Goal: Task Accomplishment & Management: Use online tool/utility

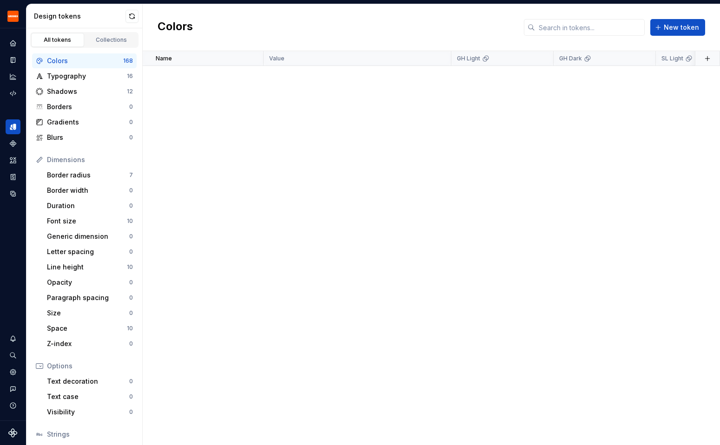
scroll to position [3543, 0]
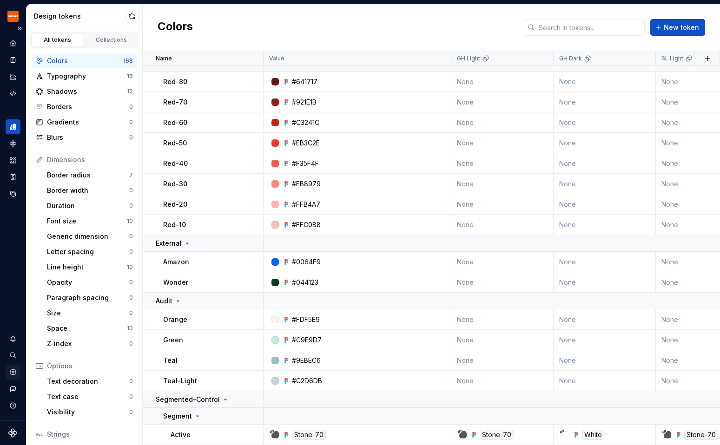
click at [12, 374] on icon "Settings" at bounding box center [13, 372] width 6 height 6
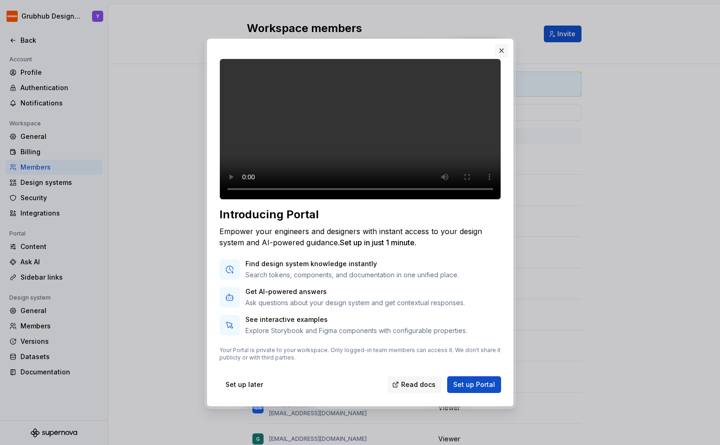
click at [500, 44] on button "button" at bounding box center [501, 50] width 13 height 13
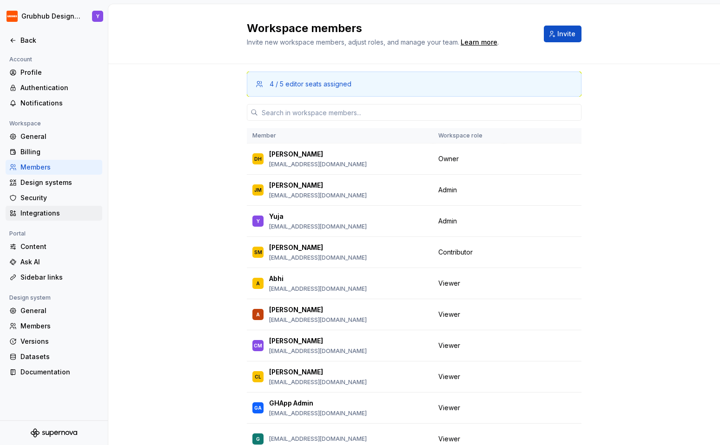
click at [43, 209] on div "Integrations" at bounding box center [59, 213] width 78 height 9
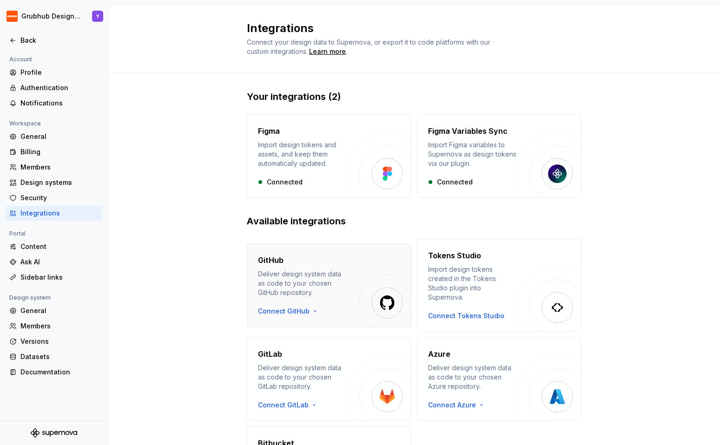
click at [319, 298] on div "GitHub Deliver design system data as code to your chosen GitHub repository. Con…" at bounding box center [302, 285] width 88 height 61
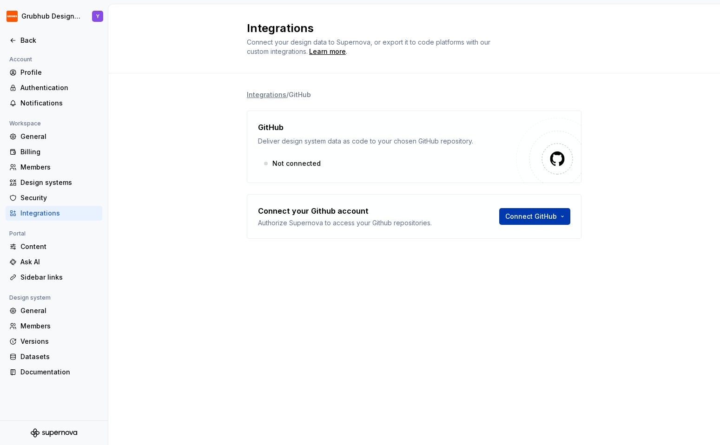
click at [566, 217] on html "Grubhub Design System Y Back Account Profile Authentication Notifications Works…" at bounding box center [360, 222] width 720 height 445
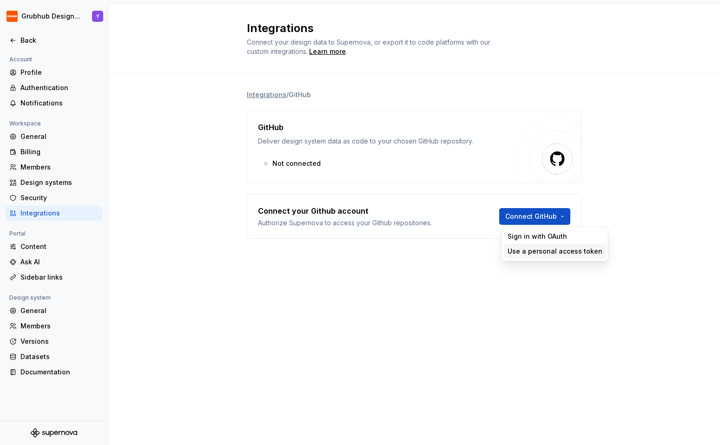
click at [543, 250] on div "Use a personal access token" at bounding box center [555, 251] width 95 height 9
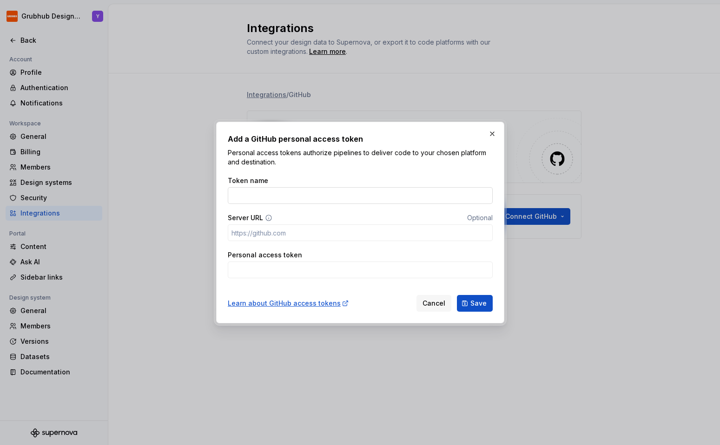
click at [305, 194] on input "Token name" at bounding box center [360, 195] width 265 height 17
click at [304, 232] on input "Server URL" at bounding box center [360, 233] width 265 height 17
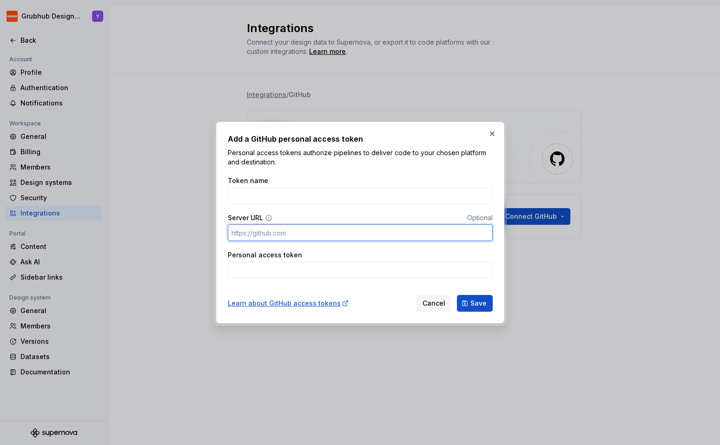
click at [278, 233] on input "Server URL" at bounding box center [360, 233] width 265 height 17
paste input "[URL][DOMAIN_NAME]"
type input "[URL][DOMAIN_NAME]"
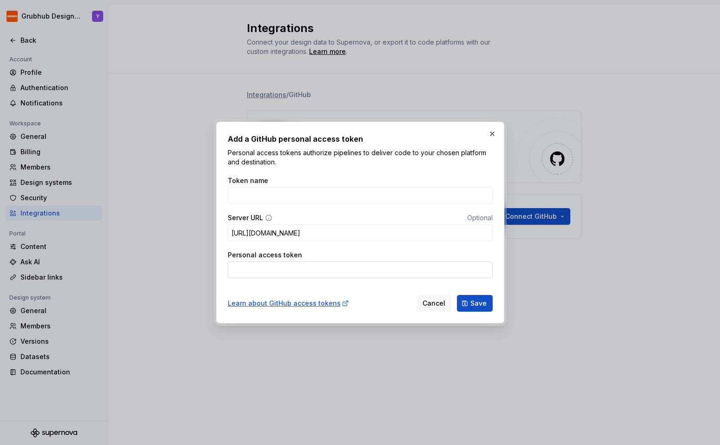
click at [269, 265] on input "Personal access token" at bounding box center [360, 270] width 265 height 17
click at [256, 271] on input "Personal access token" at bounding box center [360, 270] width 265 height 17
paste input "github_pat_11BVBCSEY0wYV2l8YUfxez_Myu4r8RUYdQPSUcc0fdNtR6axRvssOrwq3iOMzrUykTDH…"
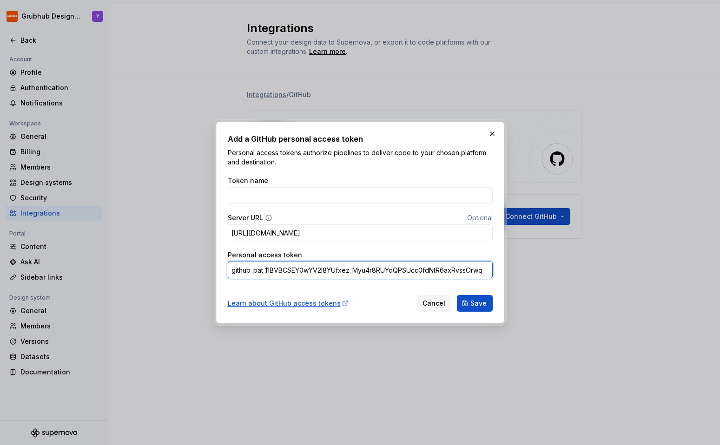
scroll to position [0, 107]
type input "github_pat_11BVBCSEY0wYV2l8YUfxez_Myu4r8RUYdQPSUcc0fdNtR6axRvssOrwq3iOMzrUykTDH…"
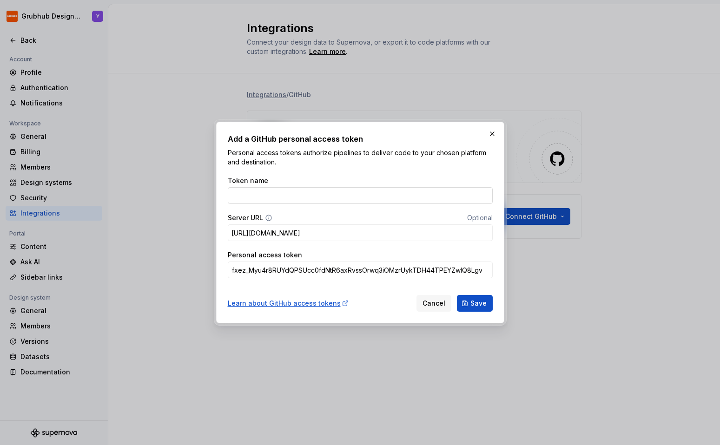
scroll to position [0, 0]
click at [287, 190] on input "Token name" at bounding box center [360, 195] width 265 height 17
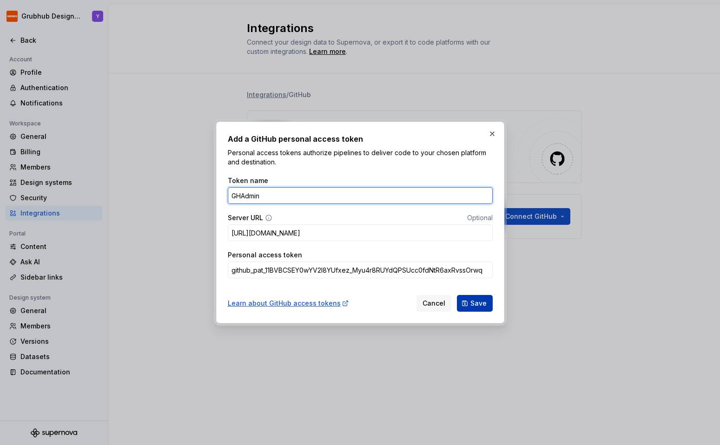
type input "GHAdmin"
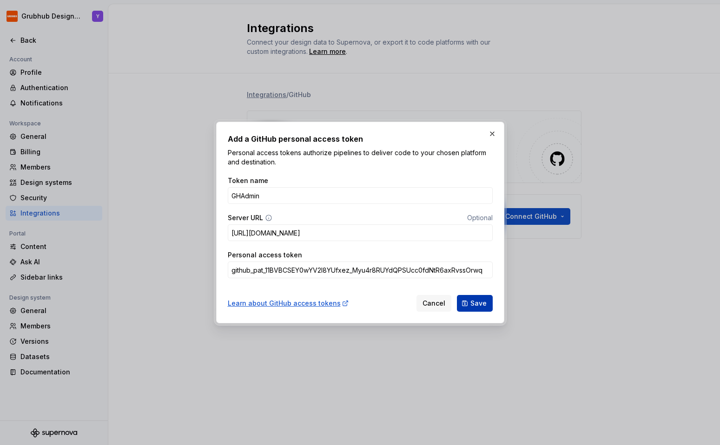
click at [465, 301] on button "Save" at bounding box center [475, 303] width 36 height 17
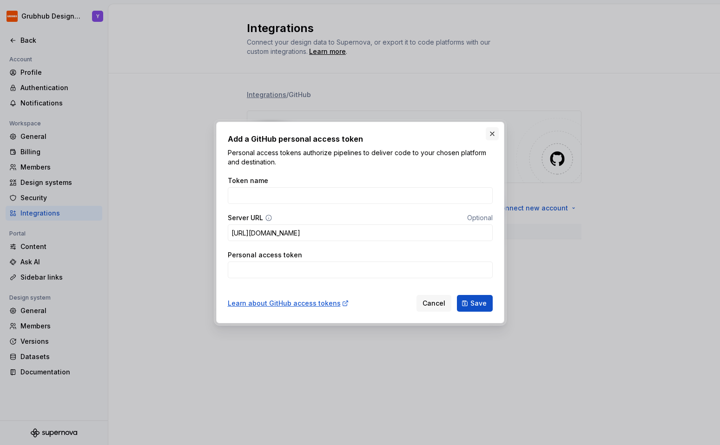
click at [492, 134] on button "button" at bounding box center [492, 133] width 13 height 13
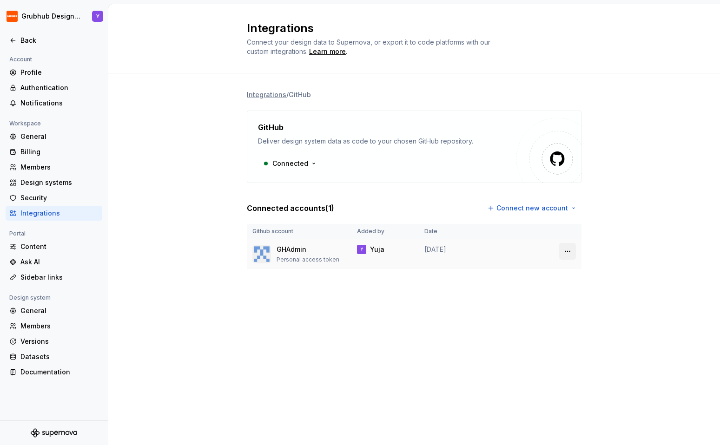
click at [571, 253] on html "Grubhub Design System Y Back Account Profile Authentication Notifications Works…" at bounding box center [360, 222] width 720 height 445
click at [494, 303] on html "Grubhub Design System Y Back Account Profile Authentication Notifications Works…" at bounding box center [360, 222] width 720 height 445
click at [10, 38] on icon at bounding box center [12, 40] width 7 height 7
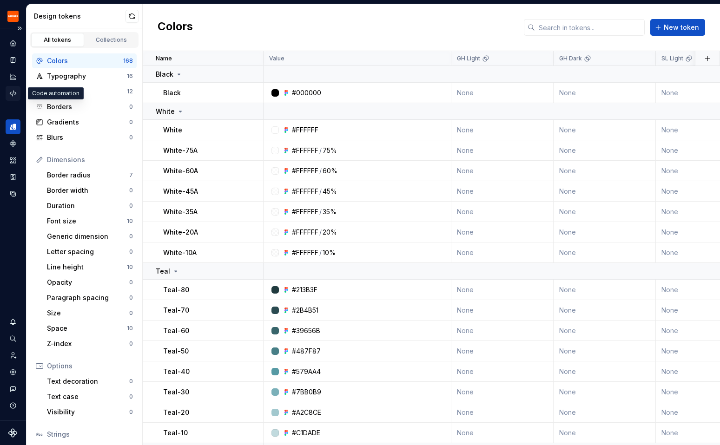
click at [11, 87] on div "Code automation" at bounding box center [13, 93] width 15 height 15
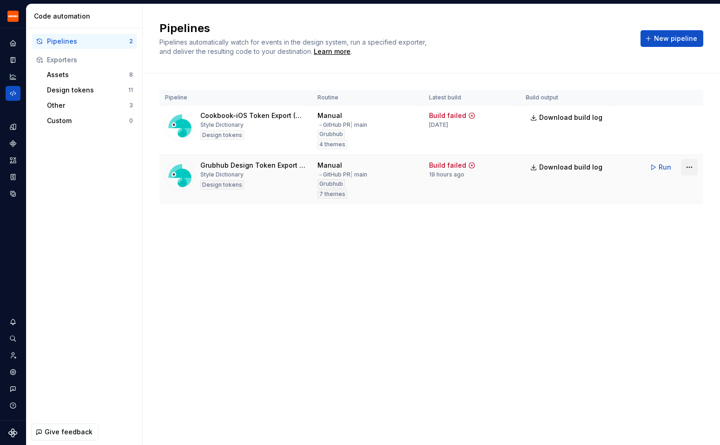
click at [692, 166] on html "Grubhub Design System Y Dataset Grubhub Code automation Pipelines 2 Exporters A…" at bounding box center [360, 222] width 720 height 445
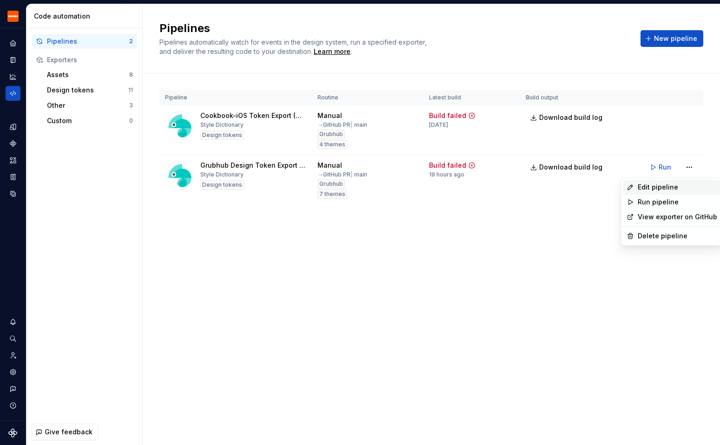
click at [666, 191] on div "Edit pipeline" at bounding box center [678, 187] width 80 height 9
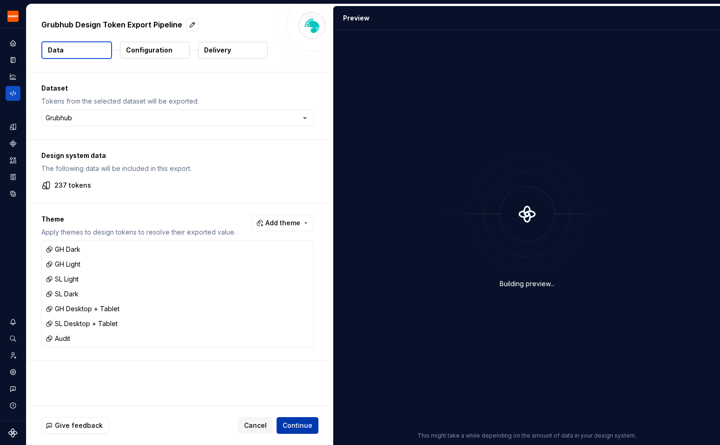
click at [305, 427] on span "Continue" at bounding box center [298, 425] width 30 height 9
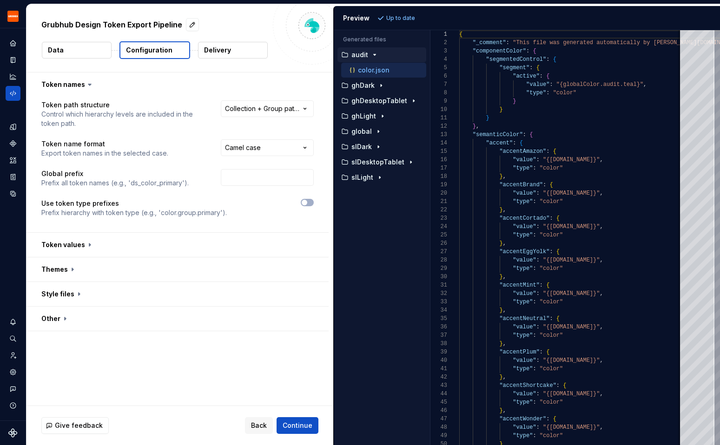
click at [234, 57] on button "Delivery" at bounding box center [233, 50] width 70 height 17
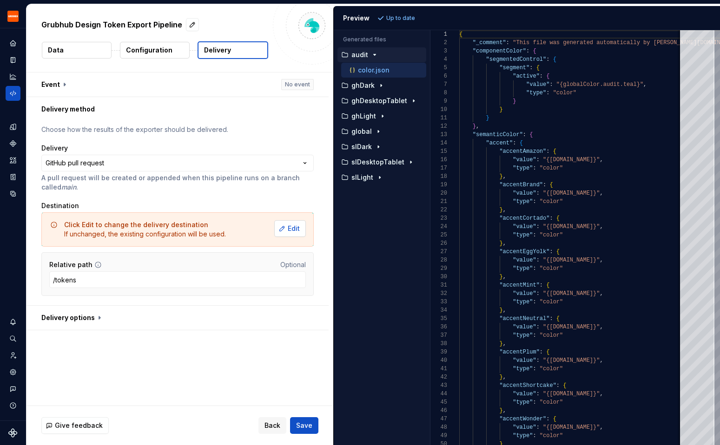
click at [293, 231] on span "Edit" at bounding box center [294, 228] width 12 height 9
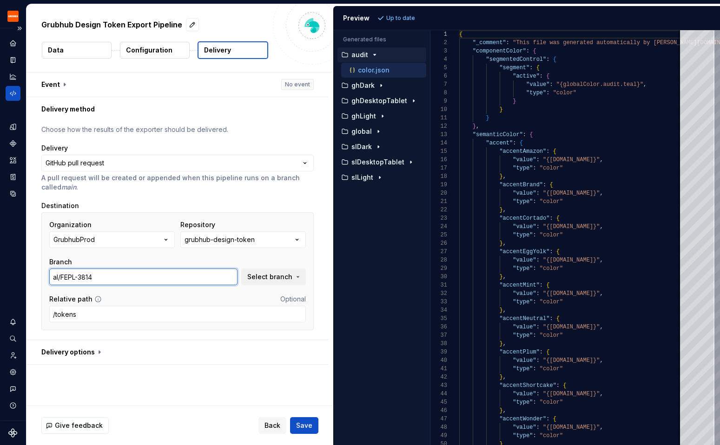
drag, startPoint x: 130, startPoint y: 281, endPoint x: 8, endPoint y: 280, distance: 121.4
click at [8, 280] on div "**********" at bounding box center [360, 222] width 720 height 445
type input "alpha"
click at [140, 314] on input "/tokens" at bounding box center [177, 314] width 257 height 17
click at [305, 431] on button "Save" at bounding box center [304, 426] width 28 height 17
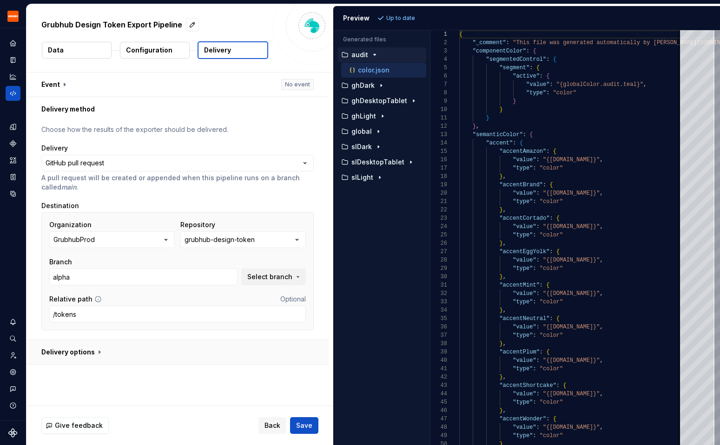
click at [88, 354] on button "button" at bounding box center [178, 352] width 302 height 24
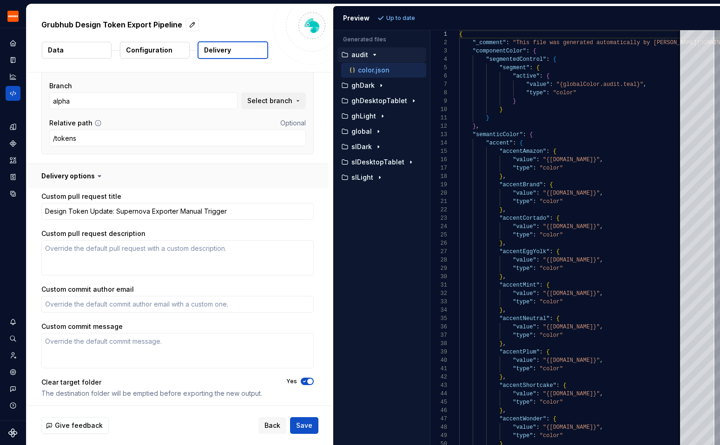
scroll to position [179, 0]
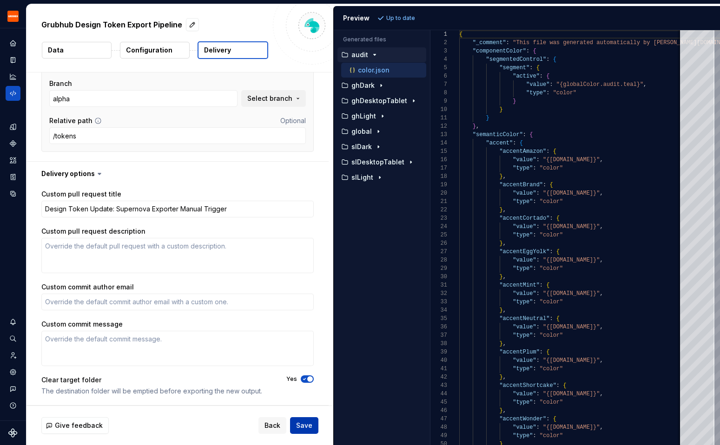
click at [307, 431] on button "Save" at bounding box center [304, 426] width 28 height 17
type textarea "*"
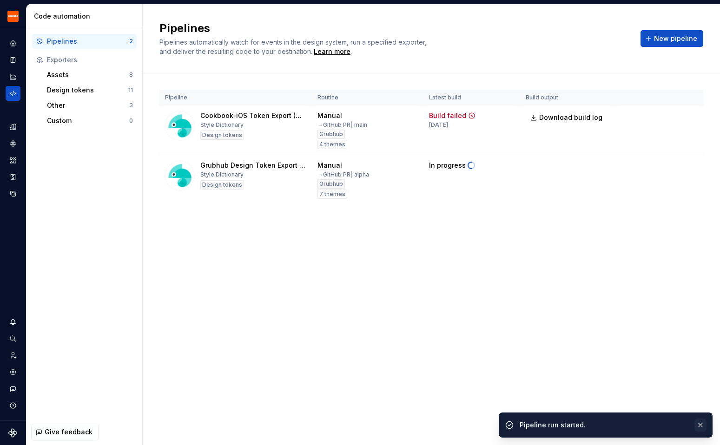
click at [702, 424] on button "button" at bounding box center [701, 425] width 12 height 13
